Goal: Information Seeking & Learning: Learn about a topic

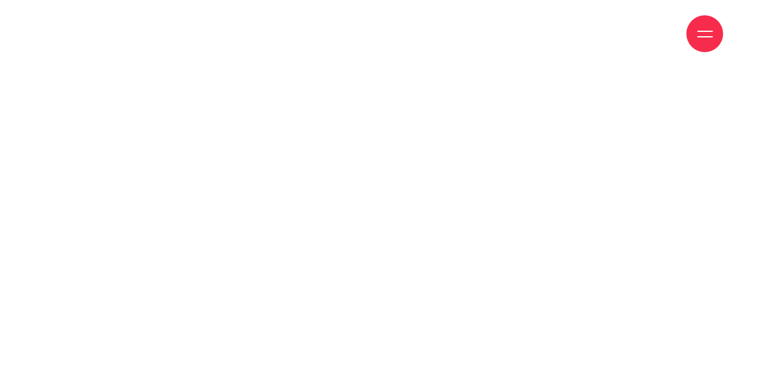
click at [414, 32] on link "Dự án" at bounding box center [415, 33] width 28 height 67
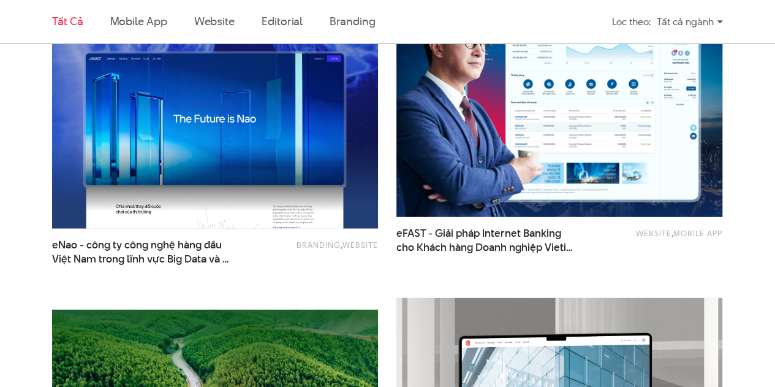
scroll to position [1348, 0]
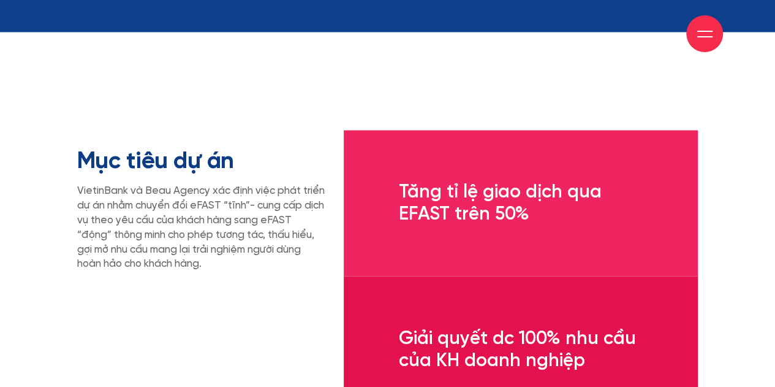
scroll to position [3678, 0]
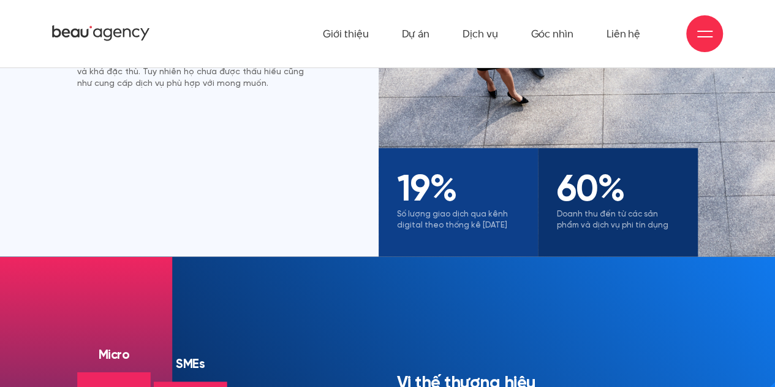
scroll to position [736, 0]
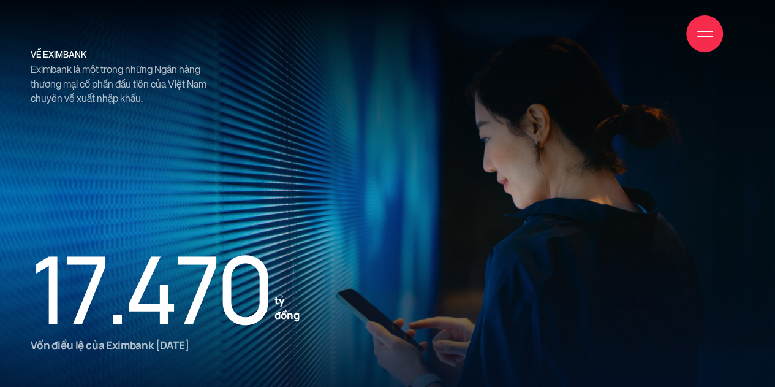
scroll to position [1103, 0]
